Goal: Communication & Community: Answer question/provide support

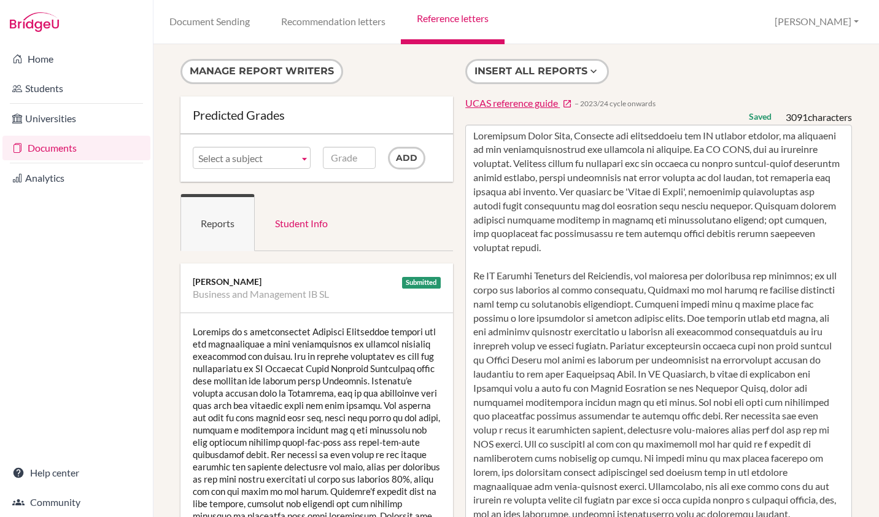
click at [521, 246] on textarea at bounding box center [658, 480] width 387 height 710
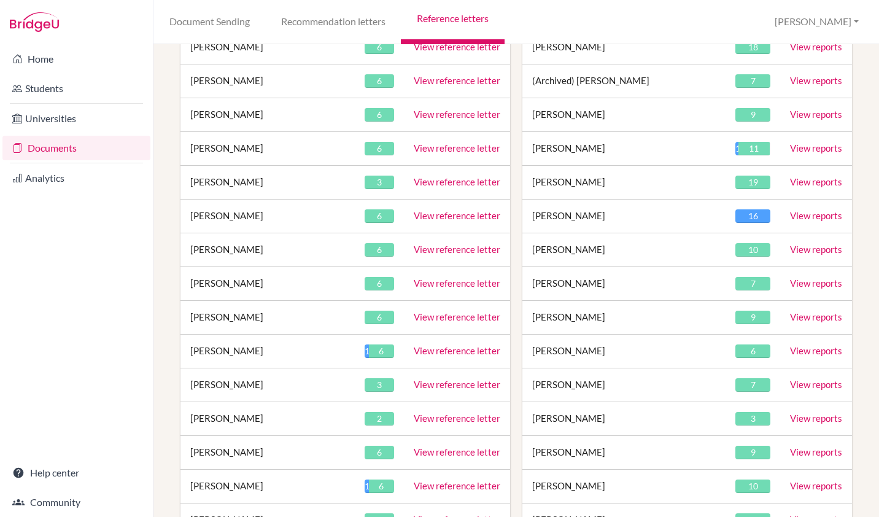
scroll to position [293, 0]
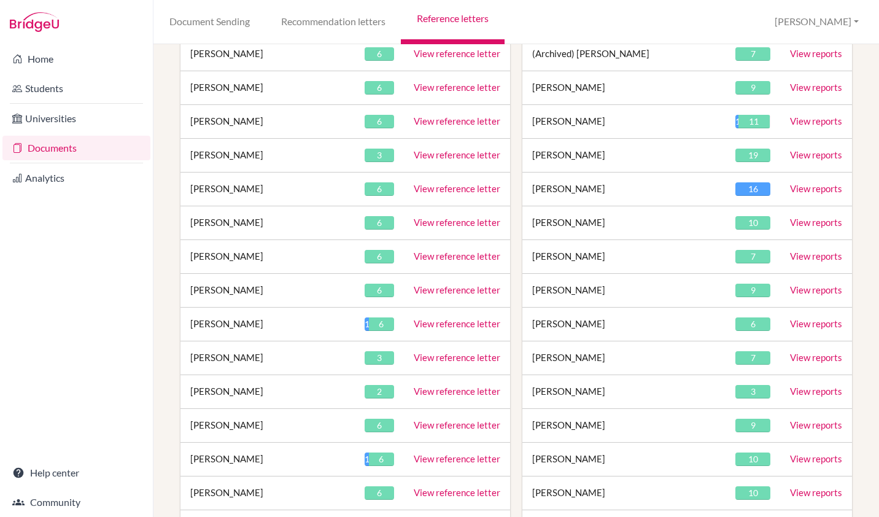
click at [449, 331] on td "View reference letter" at bounding box center [457, 325] width 106 height 34
click at [438, 359] on link "View reference letter" at bounding box center [457, 357] width 87 height 11
click at [451, 325] on link "View reference letter" at bounding box center [457, 323] width 87 height 11
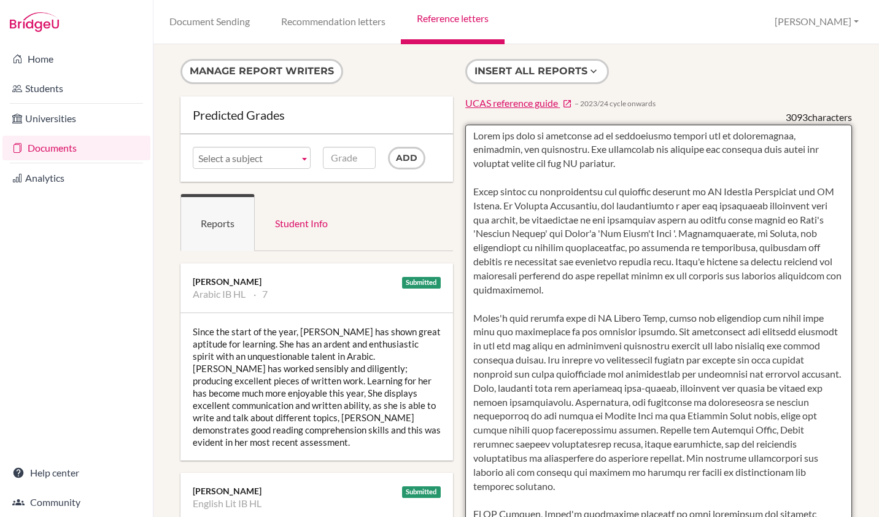
drag, startPoint x: 465, startPoint y: 136, endPoint x: 583, endPoint y: 168, distance: 121.6
click at [583, 168] on textarea at bounding box center [658, 480] width 387 height 710
click at [518, 252] on textarea at bounding box center [658, 480] width 387 height 710
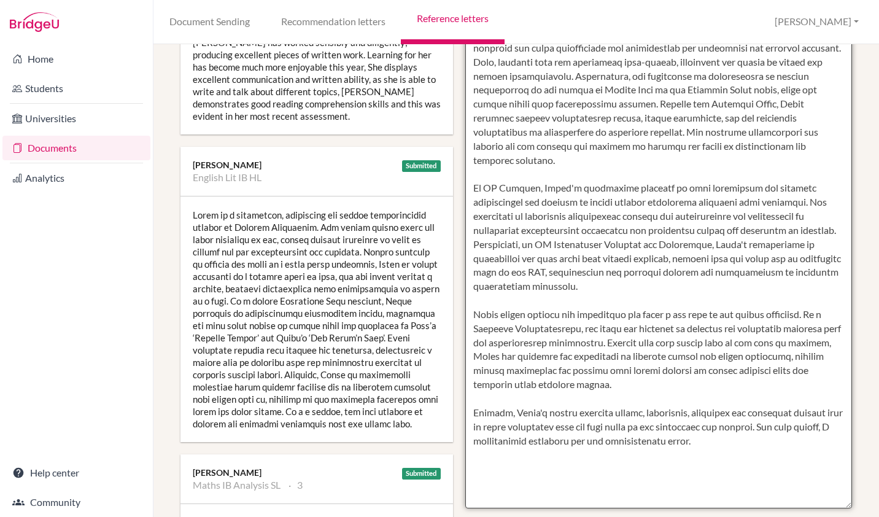
scroll to position [329, 0]
